Goal: Information Seeking & Learning: Find specific fact

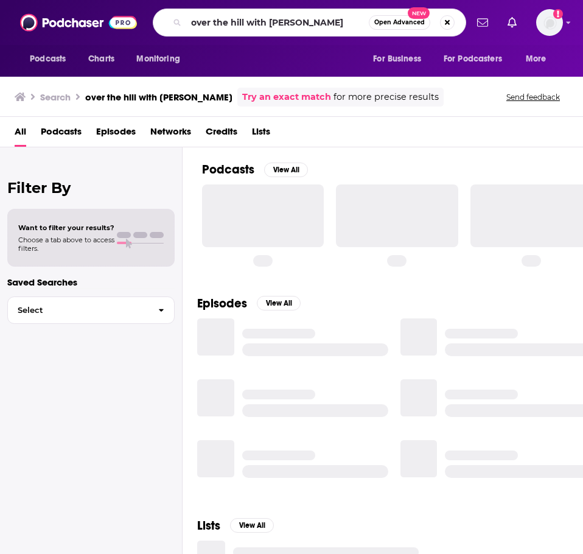
click at [306, 22] on input "over the hill with [PERSON_NAME]" at bounding box center [277, 22] width 183 height 19
click at [306, 21] on input "over the hill with [PERSON_NAME]" at bounding box center [277, 22] width 183 height 19
type input "2 parents and a podcast"
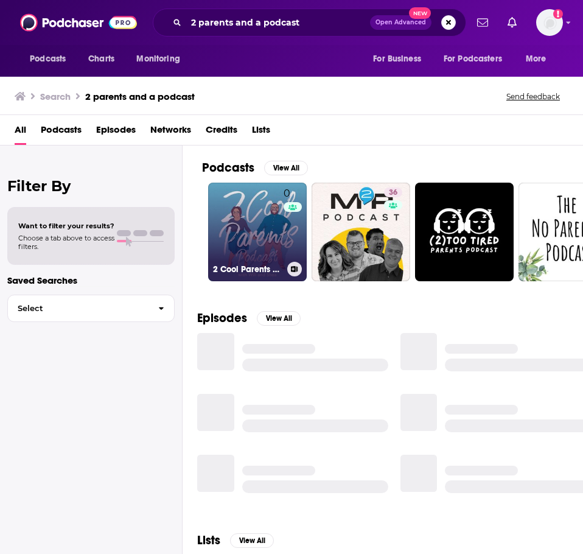
click at [270, 222] on link "0 2 Cool Parents Podcast" at bounding box center [257, 232] width 99 height 99
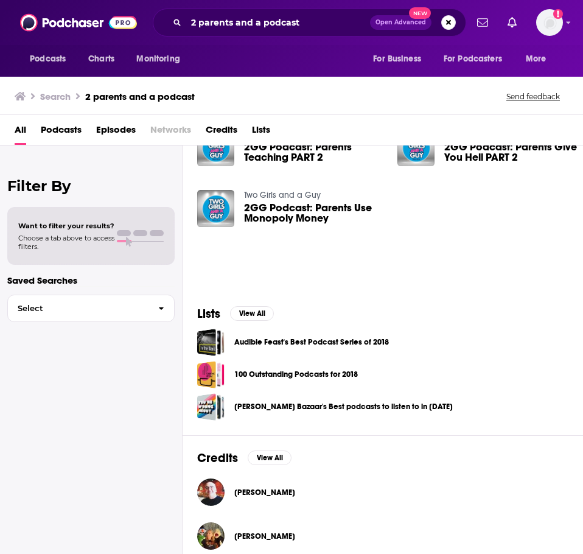
scroll to position [304, 0]
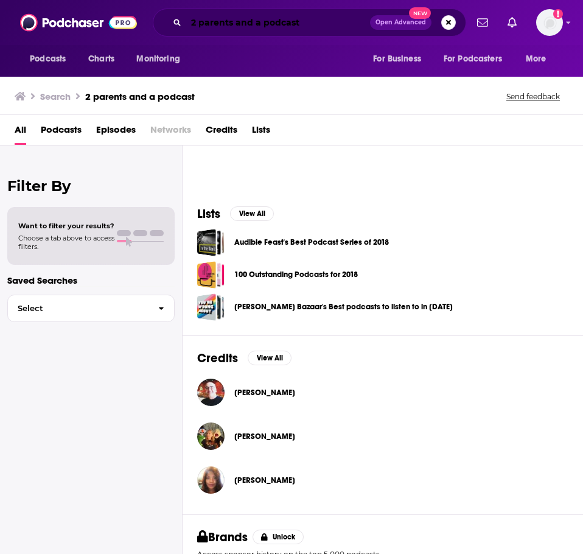
click at [197, 14] on input "2 parents and a podcast" at bounding box center [278, 22] width 184 height 19
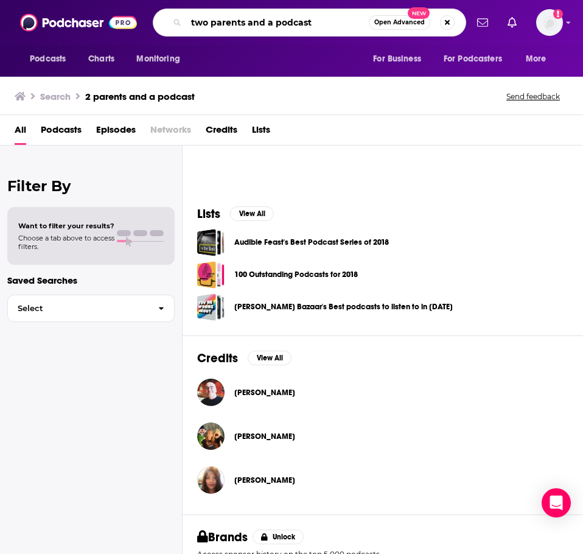
type input "two parents and a podcast"
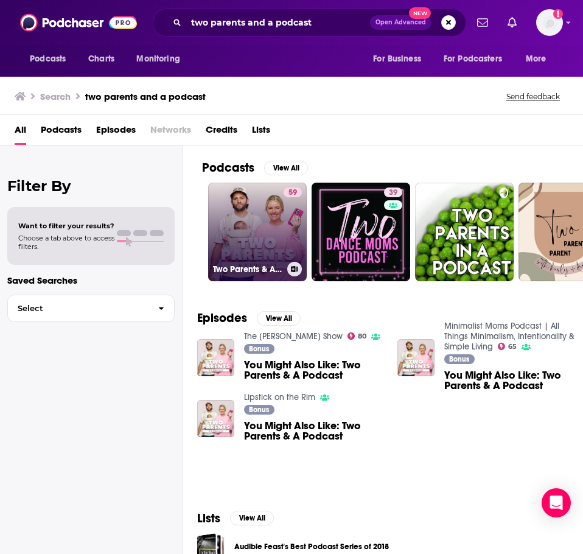
click at [262, 225] on link "59 Two Parents & A Podcast" at bounding box center [257, 232] width 99 height 99
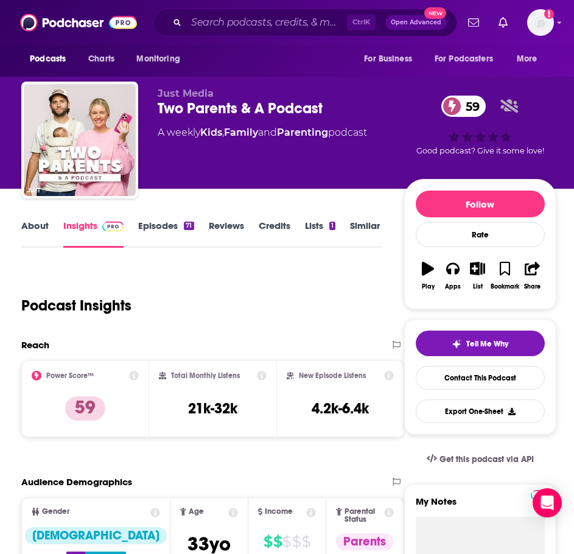
click at [172, 229] on link "Episodes 71" at bounding box center [165, 234] width 55 height 28
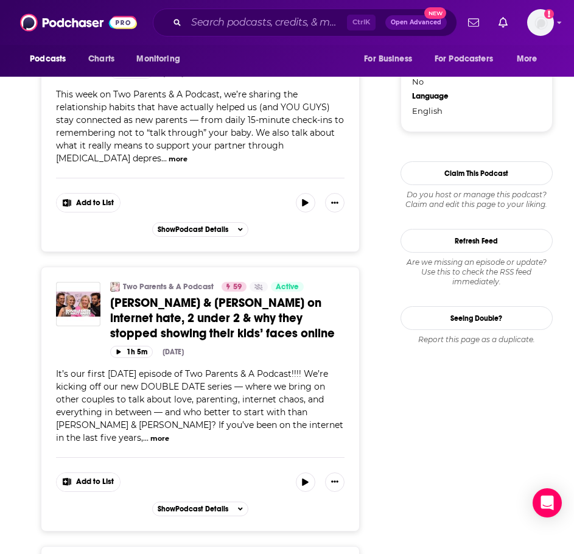
scroll to position [1582, 0]
